Goal: Obtain resource: Obtain resource

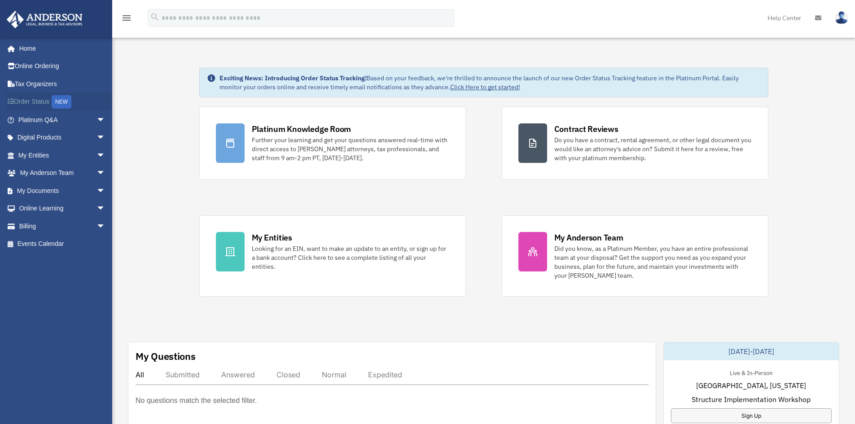
click at [35, 100] on link "Order Status NEW" at bounding box center [62, 102] width 113 height 18
click at [96, 153] on span "arrow_drop_down" at bounding box center [105, 155] width 18 height 18
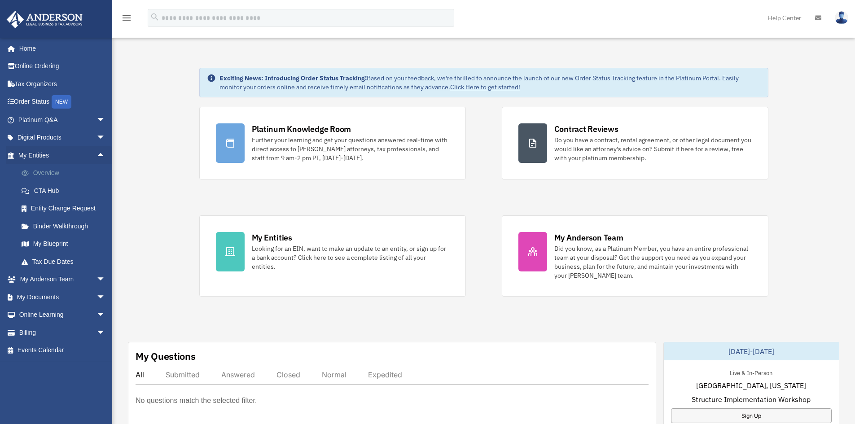
click at [48, 172] on link "Overview" at bounding box center [66, 173] width 106 height 18
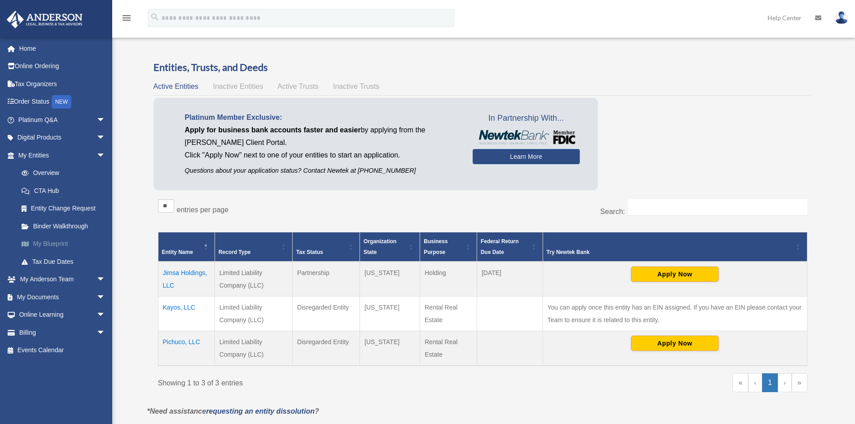
click at [52, 245] on link "My Blueprint" at bounding box center [66, 244] width 106 height 18
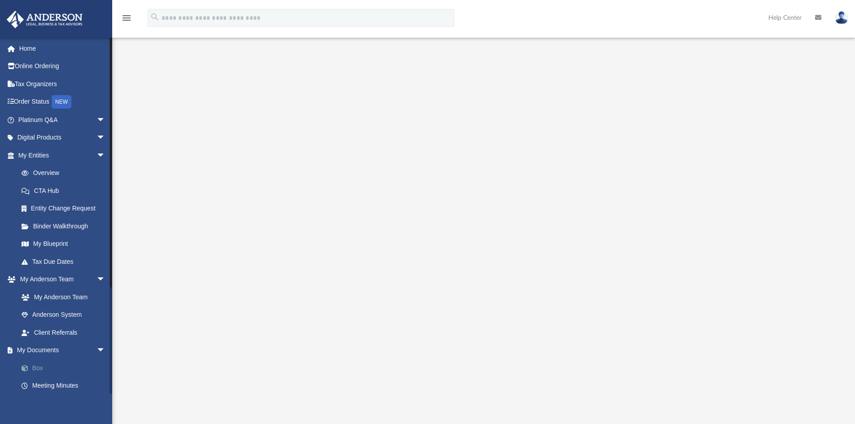
click at [42, 368] on link "Box" at bounding box center [66, 368] width 106 height 18
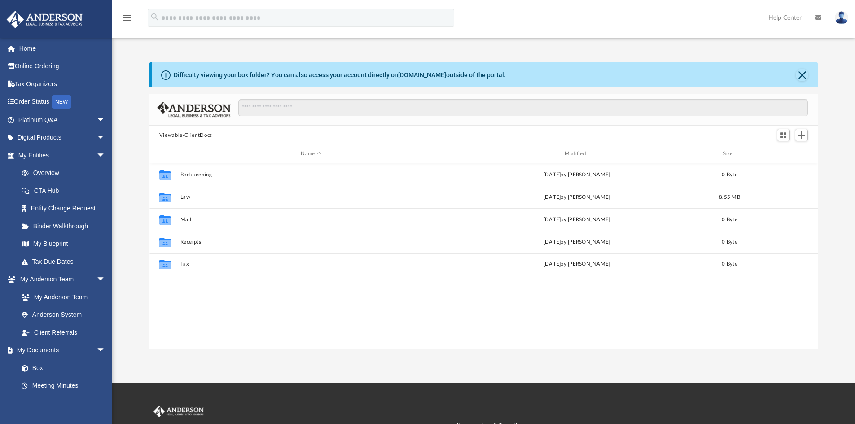
scroll to position [197, 661]
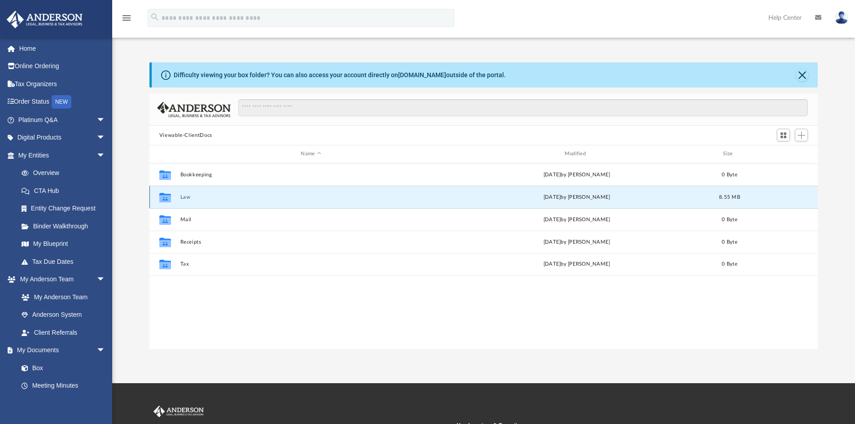
click at [180, 200] on button "Law" at bounding box center [311, 197] width 262 height 6
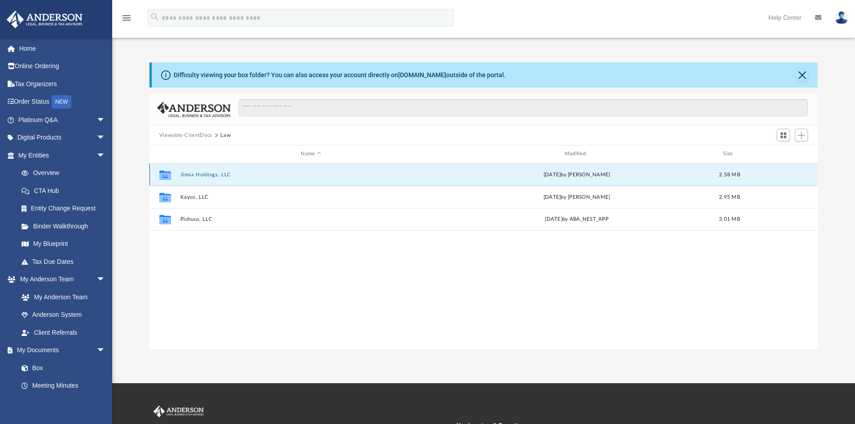
click at [192, 175] on button "Jimsa Holdings, LLC" at bounding box center [311, 175] width 262 height 6
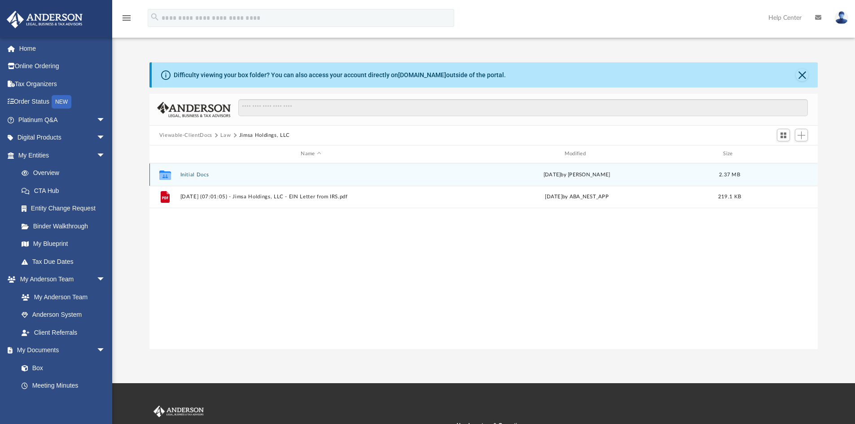
click at [195, 173] on button "Initial Docs" at bounding box center [311, 175] width 262 height 6
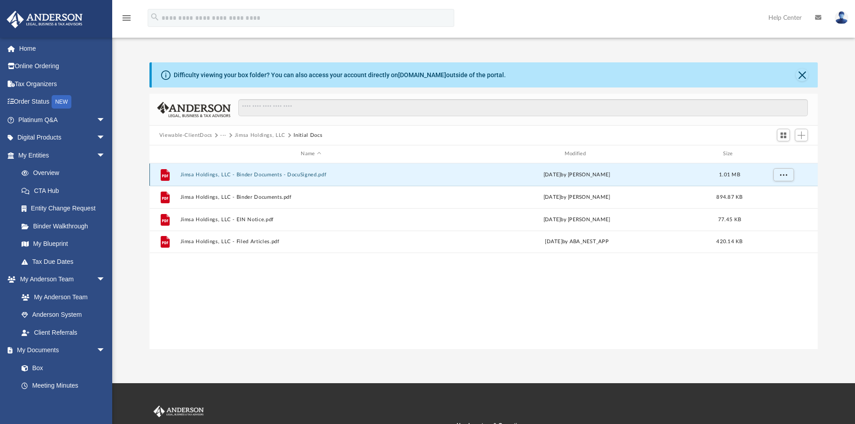
click at [274, 173] on button "Jimsa Holdings, LLC - Binder Documents - DocuSigned.pdf" at bounding box center [311, 175] width 262 height 6
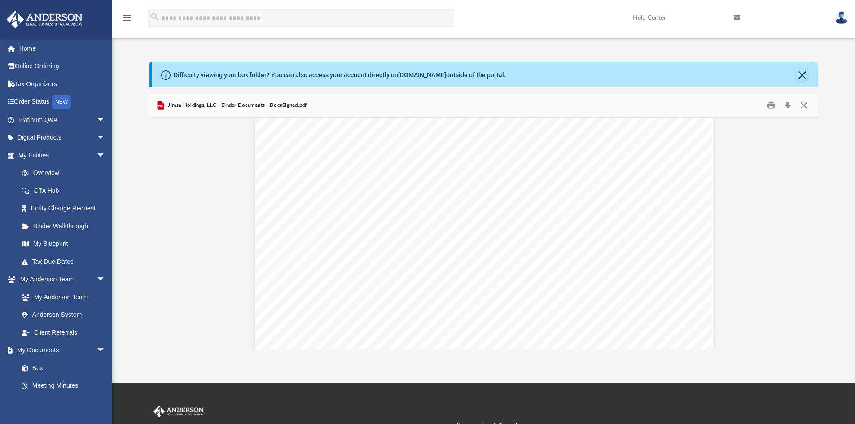
scroll to position [1705, 0]
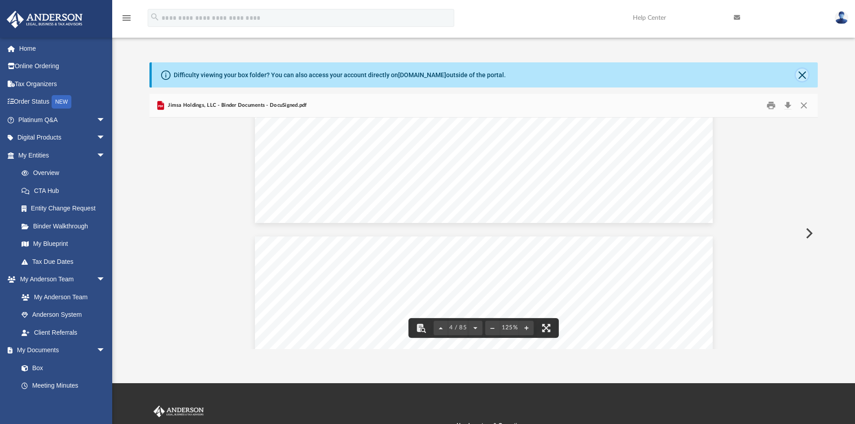
click at [799, 75] on button "Close" at bounding box center [801, 75] width 13 height 13
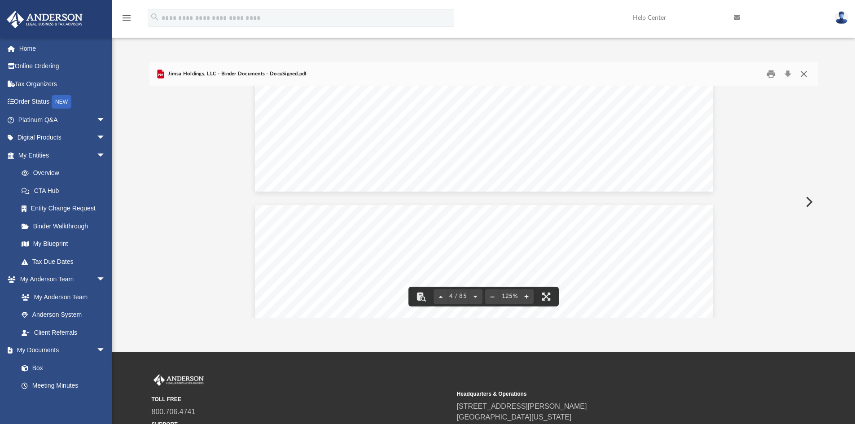
click at [803, 78] on button "Close" at bounding box center [803, 74] width 16 height 14
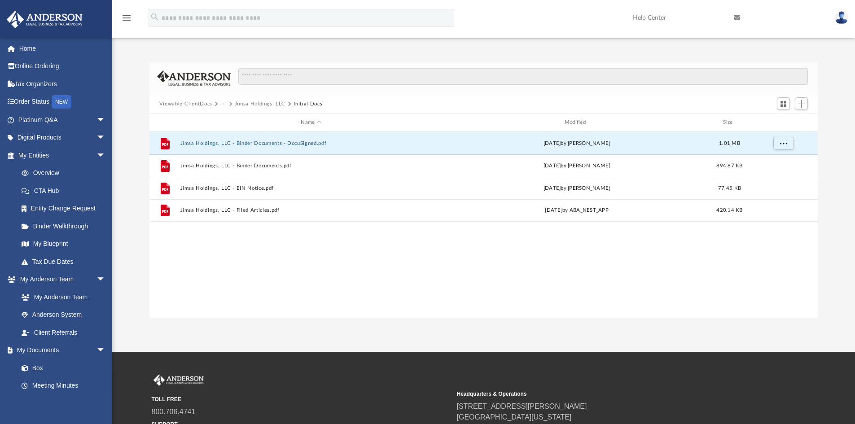
click at [262, 101] on button "Jimsa Holdings, LLC" at bounding box center [260, 104] width 51 height 8
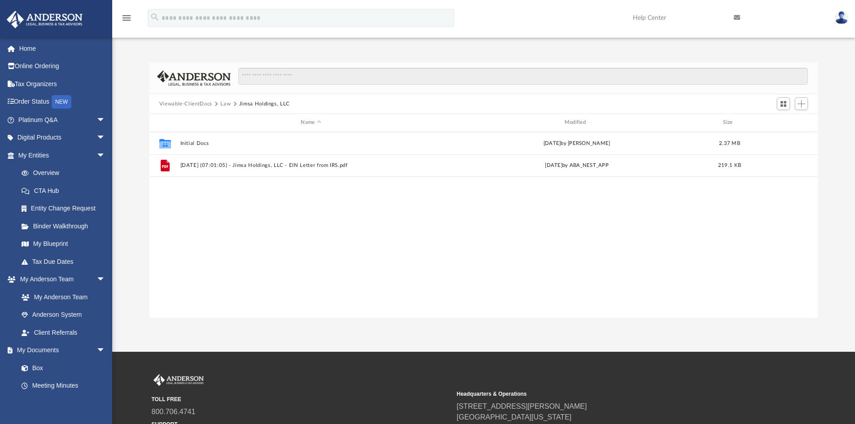
click at [226, 103] on button "Law" at bounding box center [225, 104] width 10 height 8
click at [840, 20] on img at bounding box center [840, 17] width 13 height 13
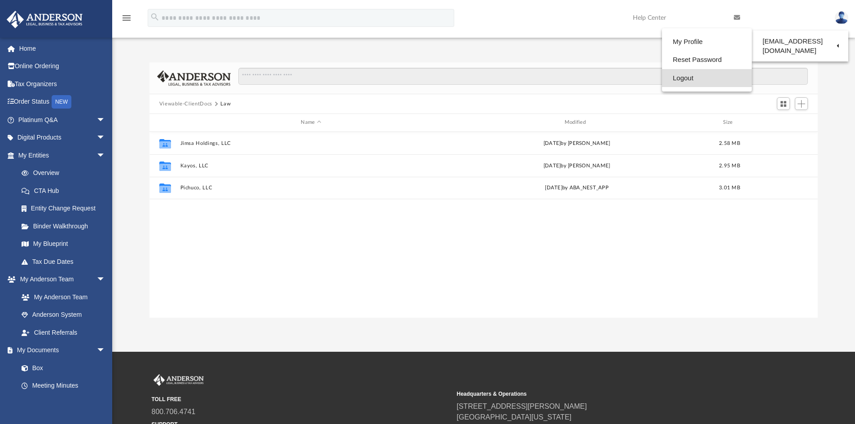
click at [686, 78] on link "Logout" at bounding box center [707, 78] width 90 height 18
